Goal: Navigation & Orientation: Find specific page/section

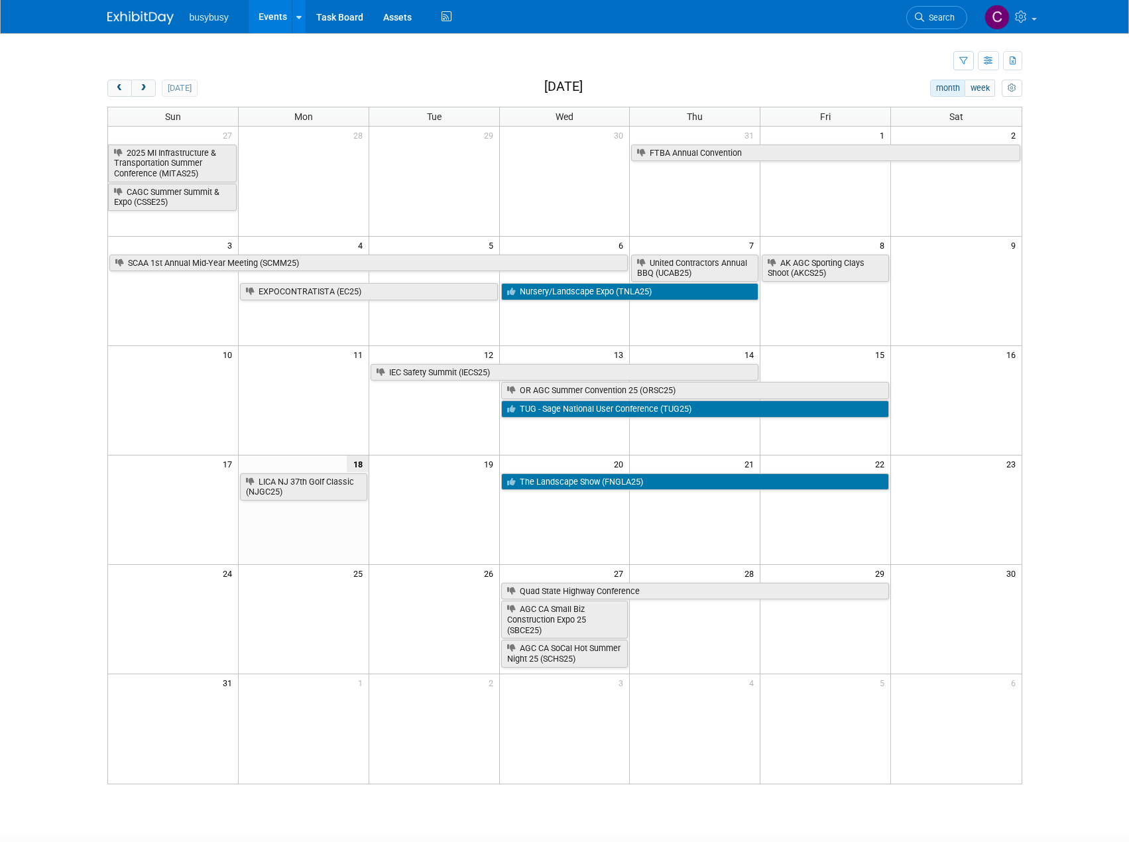
click at [802, 65] on td at bounding box center [530, 61] width 846 height 23
click at [143, 86] on span "next" at bounding box center [144, 88] width 10 height 9
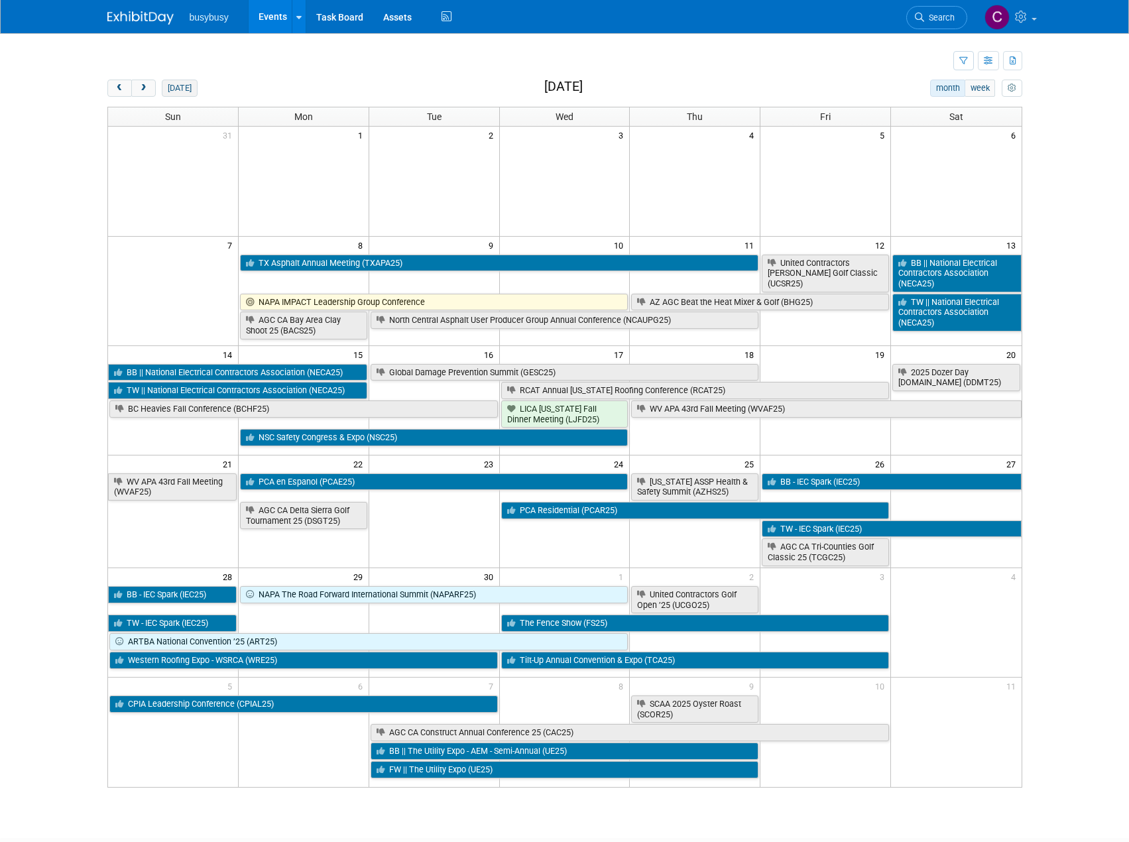
click at [176, 92] on button "[DATE]" at bounding box center [179, 88] width 35 height 17
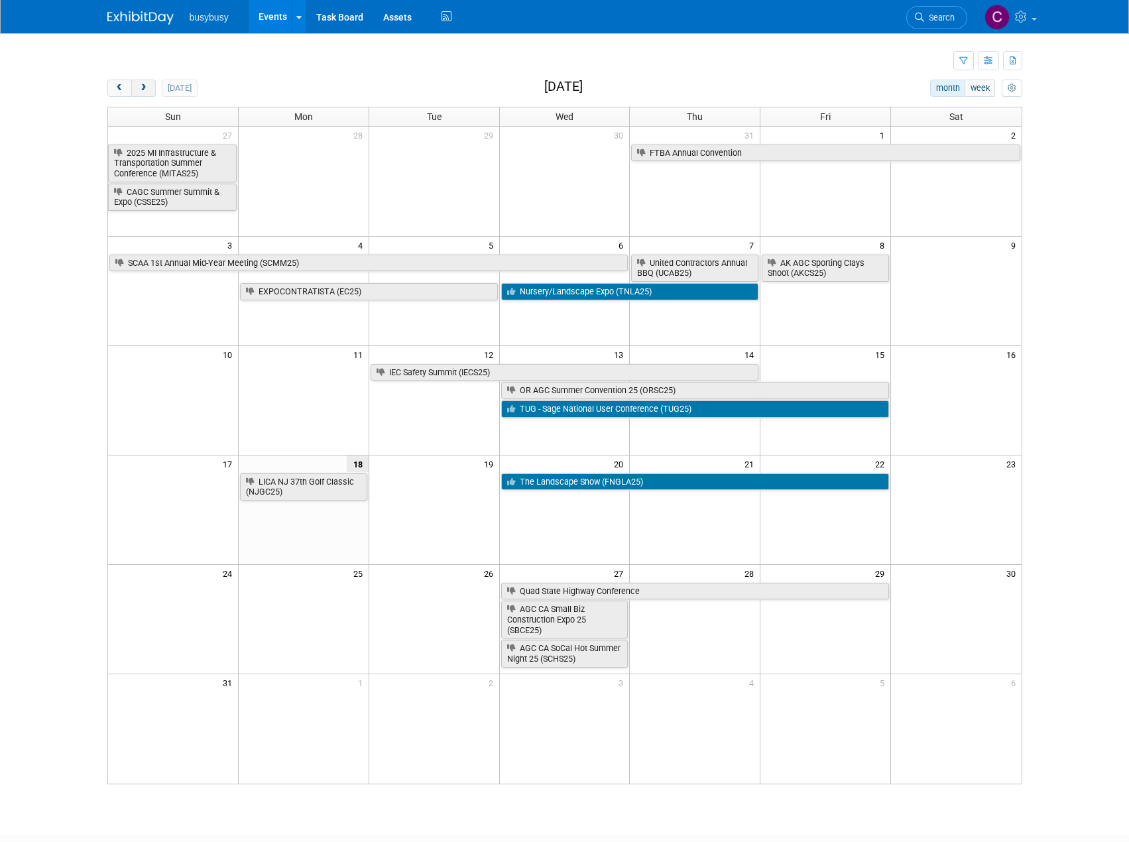
click at [132, 93] on button "next" at bounding box center [143, 88] width 25 height 17
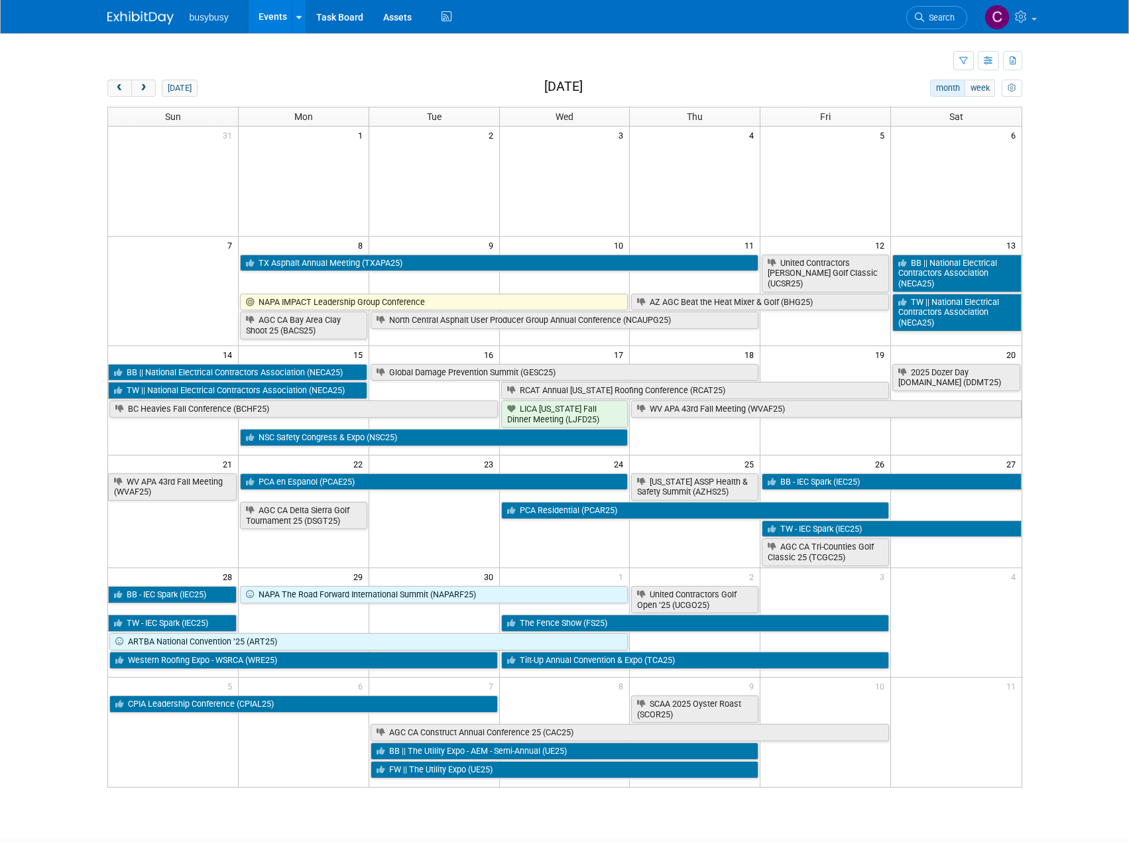
click at [793, 81] on div "[DATE] month week [DATE]" at bounding box center [564, 89] width 915 height 18
click at [141, 81] on button "next" at bounding box center [143, 88] width 25 height 17
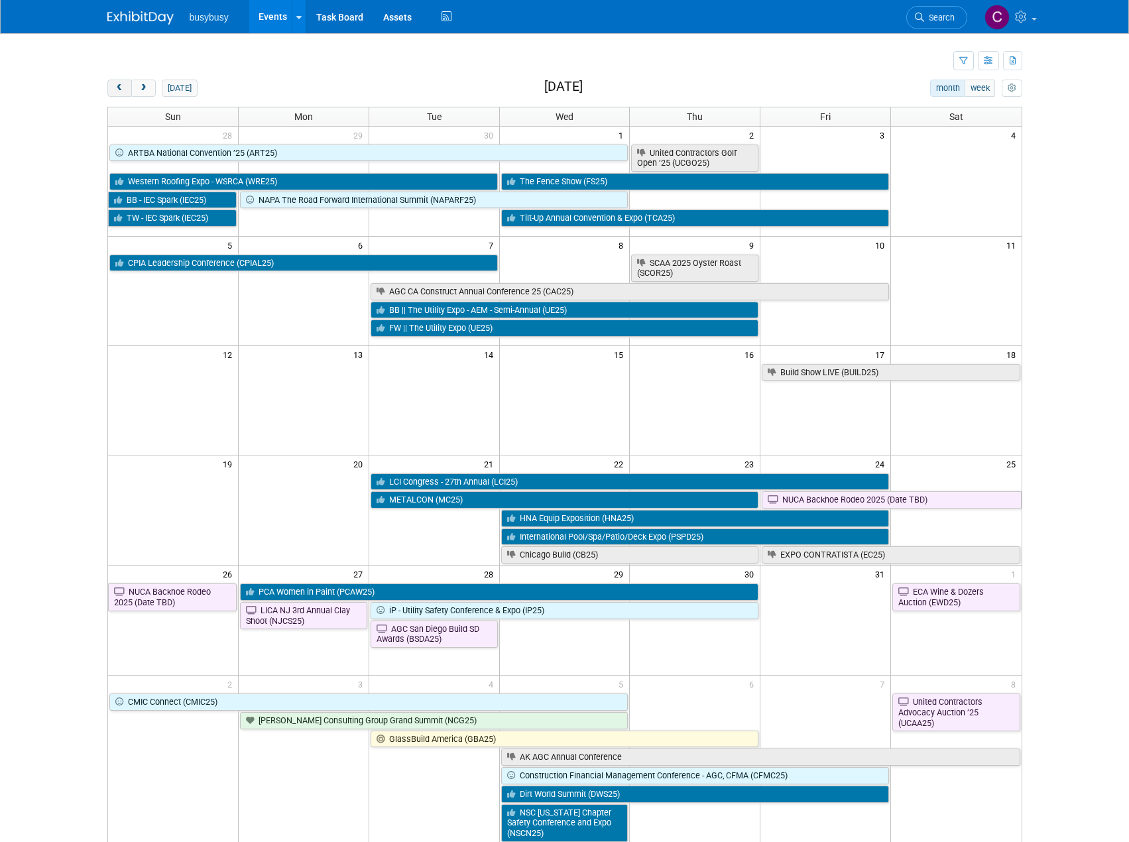
click at [126, 91] on button "prev" at bounding box center [119, 88] width 25 height 17
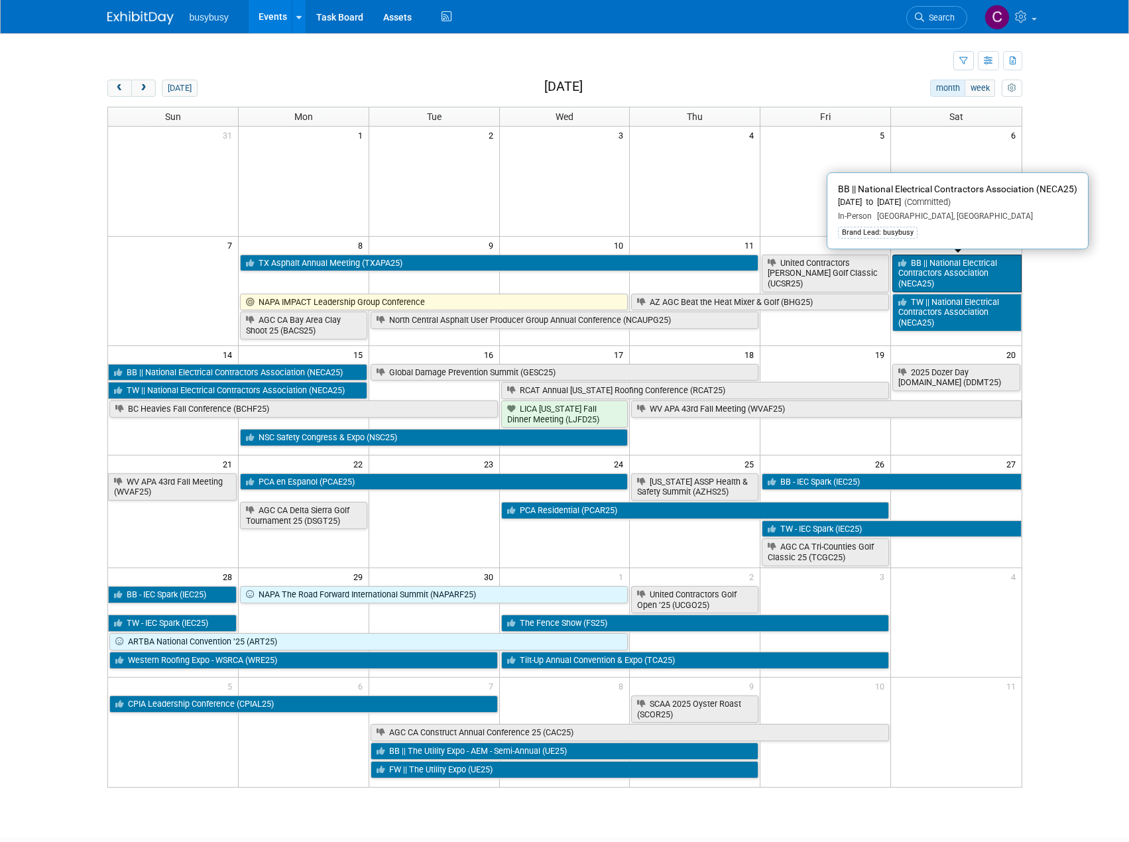
click at [952, 286] on link "BB || National Electrical Contractors Association (NECA25)" at bounding box center [957, 274] width 129 height 38
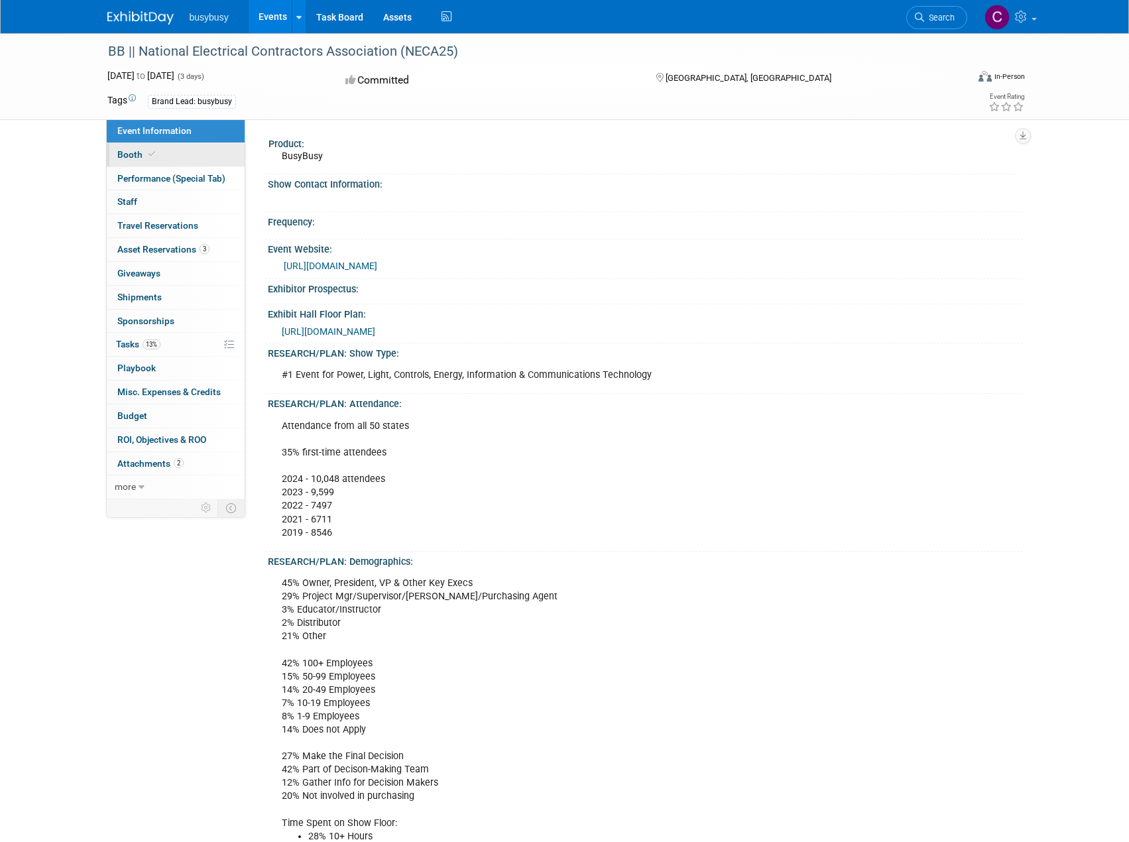
click at [163, 149] on link "Booth" at bounding box center [176, 154] width 138 height 23
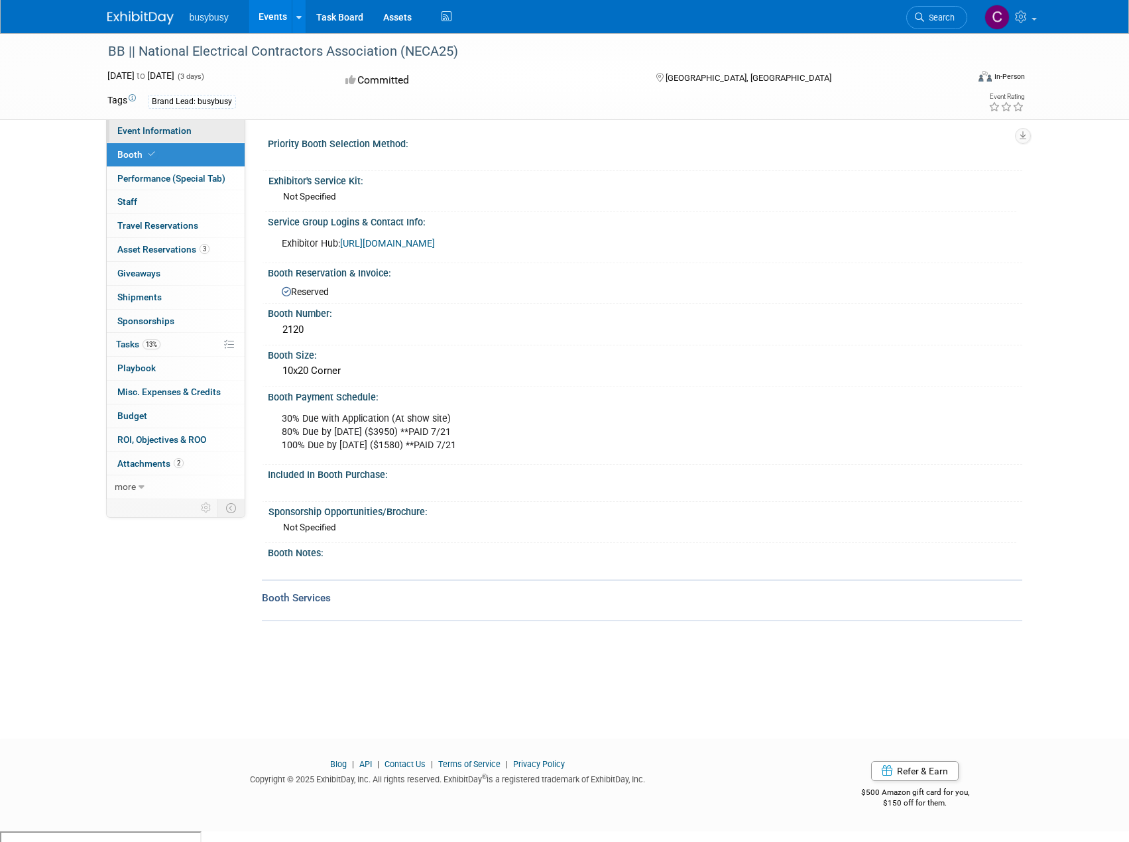
click at [176, 131] on span "Event Information" at bounding box center [154, 130] width 74 height 11
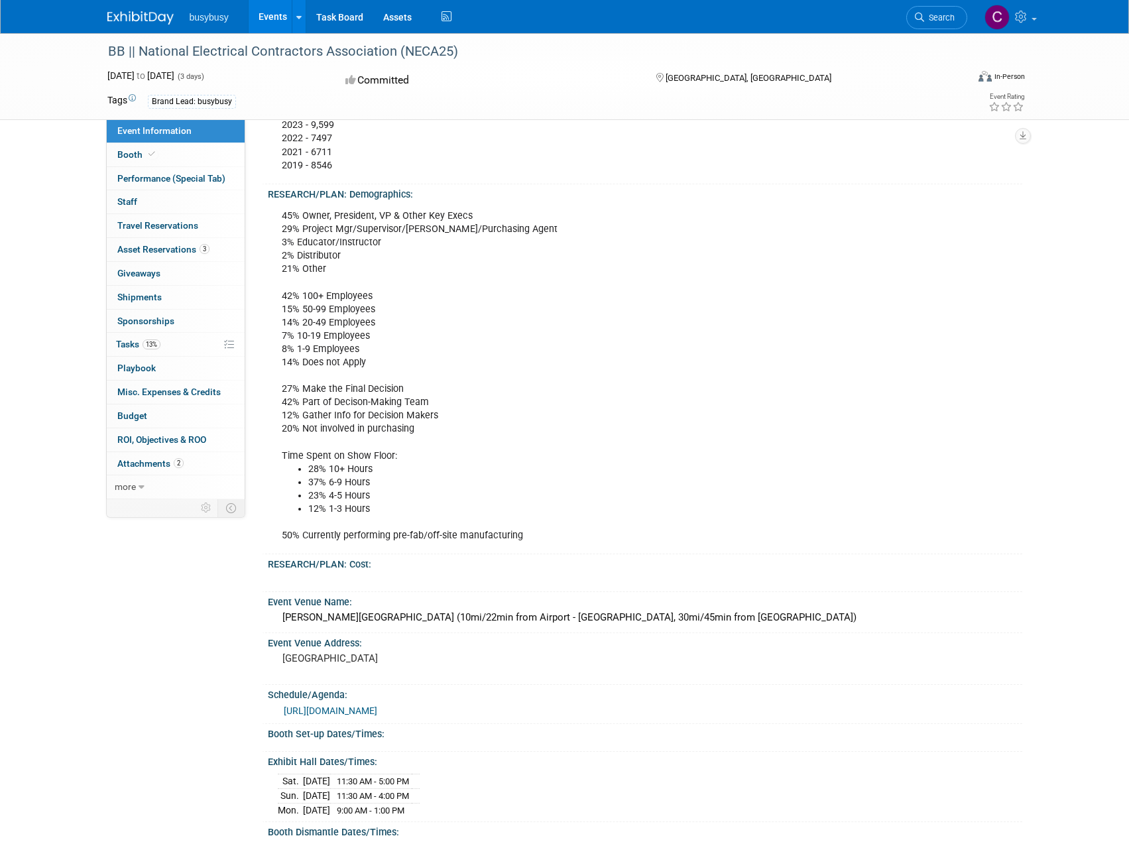
scroll to position [663, 0]
